Goal: Information Seeking & Learning: Learn about a topic

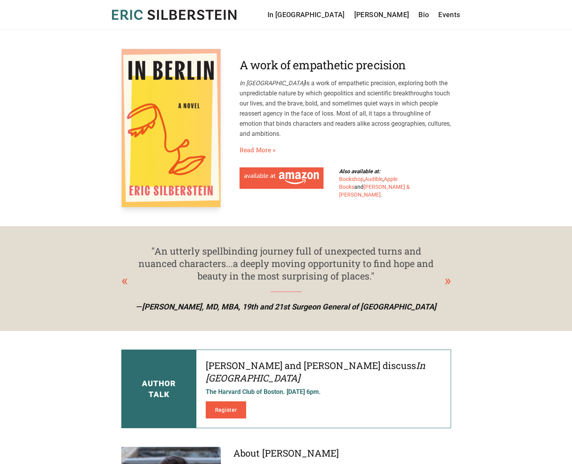
click at [415, 14] on nav "In [GEOGRAPHIC_DATA] [PERSON_NAME] Bio Events" at bounding box center [364, 14] width 193 height 11
click at [417, 13] on nav "In [GEOGRAPHIC_DATA] [PERSON_NAME] Bio Events" at bounding box center [364, 14] width 193 height 11
click at [421, 14] on link "Bio" at bounding box center [423, 14] width 10 height 11
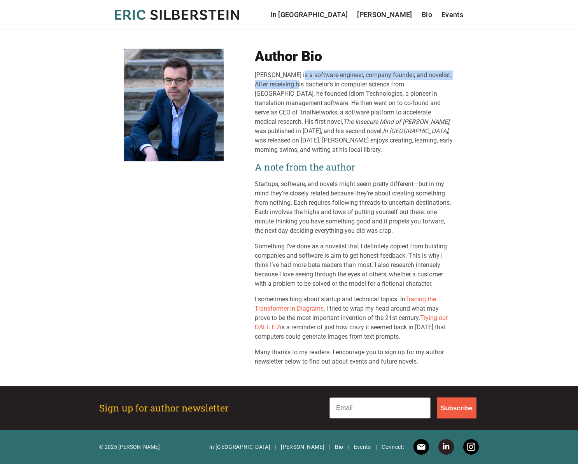
drag, startPoint x: 255, startPoint y: 76, endPoint x: 450, endPoint y: 73, distance: 194.8
click at [450, 73] on div "Eric Silberstein is a software engineer, company founder, and novelist. After r…" at bounding box center [354, 112] width 199 height 84
copy div "Eric Silberstein is a software engineer, company founder, and novelist."
click at [379, 73] on div "Eric Silberstein is a software engineer, company founder, and novelist. After r…" at bounding box center [354, 112] width 199 height 84
drag, startPoint x: 304, startPoint y: 75, endPoint x: 449, endPoint y: 72, distance: 145.1
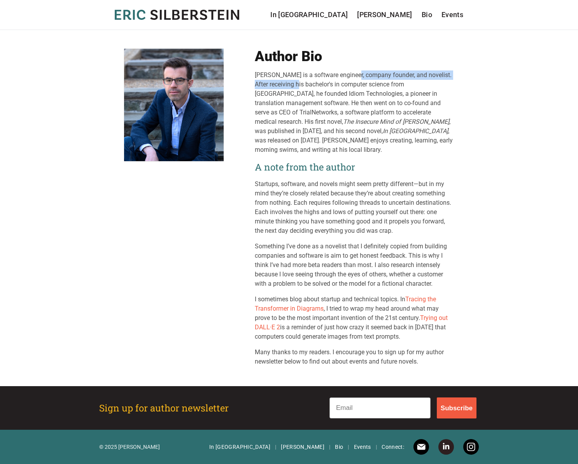
click at [449, 72] on div "Eric Silberstein is a software engineer, company founder, and novelist. After r…" at bounding box center [354, 112] width 199 height 84
copy div "a software engineer, company founder, and novelist."
drag, startPoint x: 436, startPoint y: 79, endPoint x: 420, endPoint y: 77, distance: 16.4
click at [436, 79] on div "Eric Silberstein is a software engineer, company founder, and novelist. After r…" at bounding box center [354, 112] width 199 height 84
drag, startPoint x: 359, startPoint y: 75, endPoint x: 465, endPoint y: 70, distance: 105.5
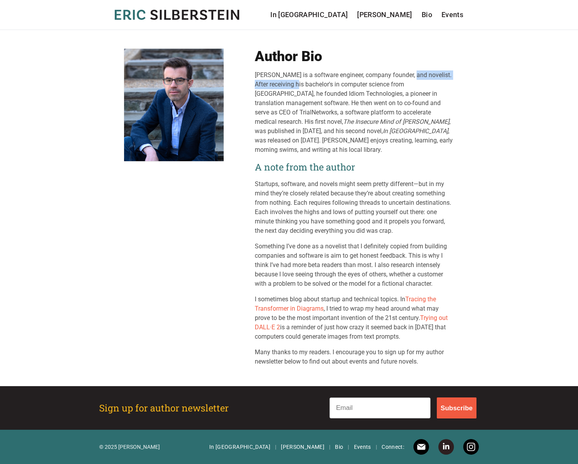
click at [465, 70] on main "Author Bio Eric Silberstein is a software engineer, company founder, and noveli…" at bounding box center [289, 208] width 578 height 356
copy div "company founder, and novelist."
click at [351, 83] on div "Eric Silberstein is a software engineer, company founder, and novelist. After r…" at bounding box center [354, 112] width 199 height 84
